Goal: Task Accomplishment & Management: Complete application form

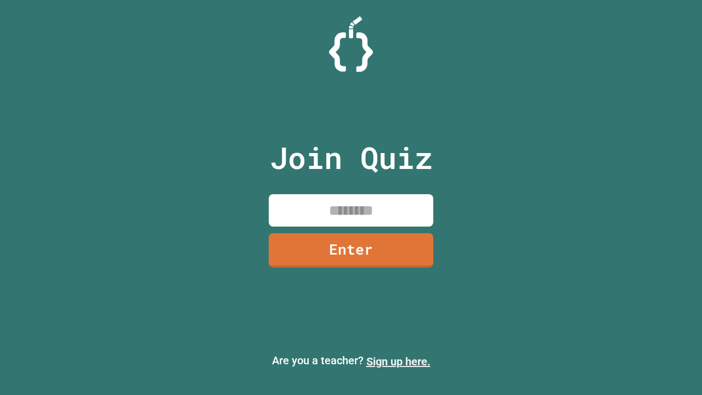
click at [398, 361] on link "Sign up here." at bounding box center [398, 361] width 64 height 13
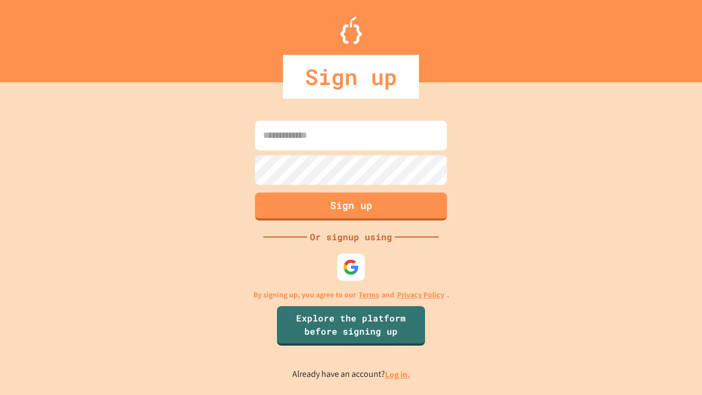
click at [398, 374] on link "Log in." at bounding box center [397, 374] width 25 height 12
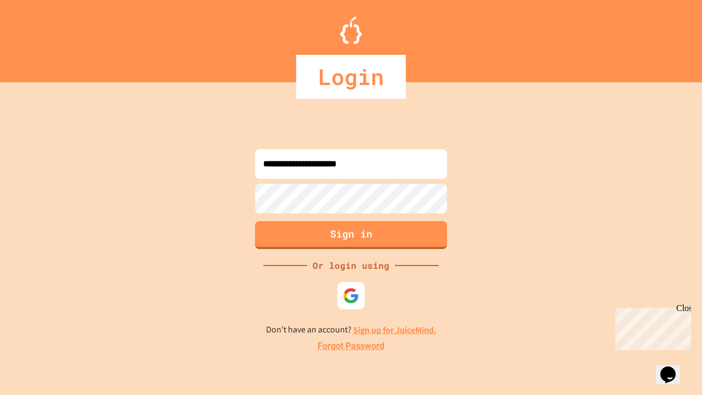
type input "**********"
